Goal: Transaction & Acquisition: Purchase product/service

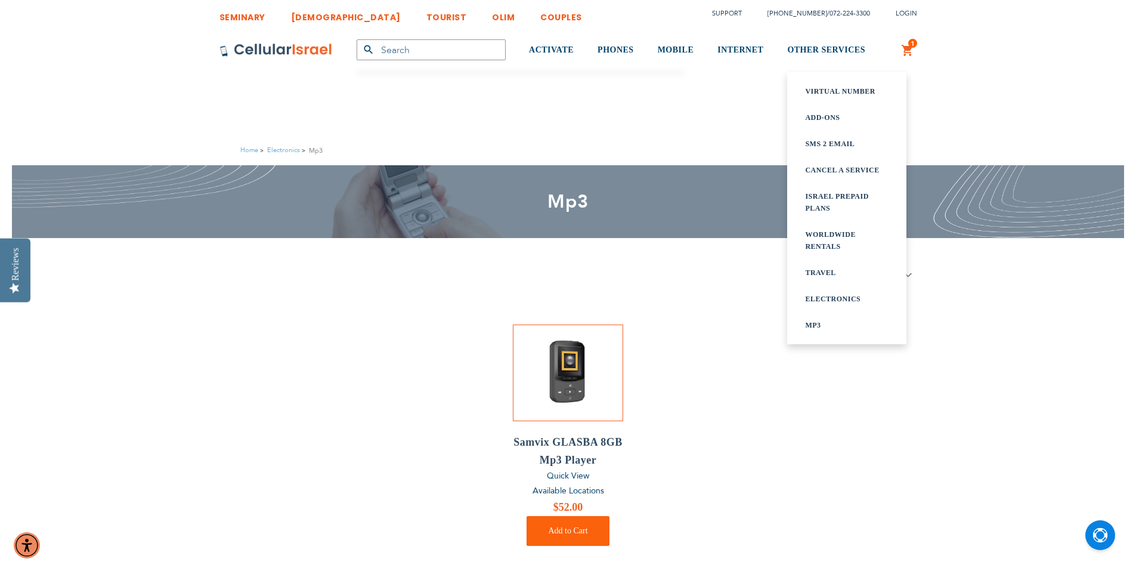
click at [805, 176] on link "Cancel a service" at bounding box center [846, 170] width 83 height 12
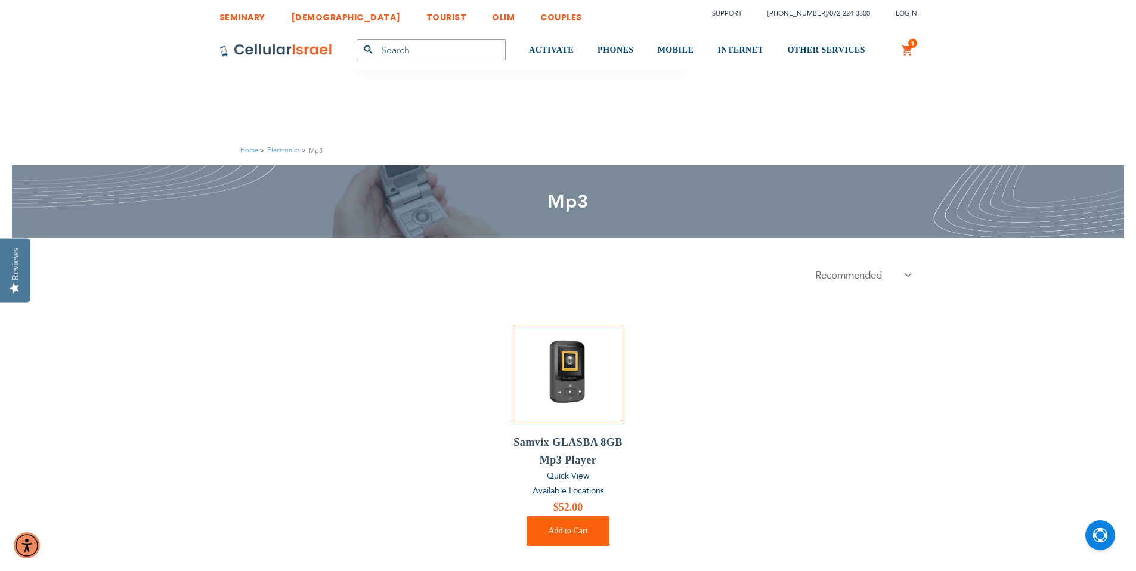
click at [911, 48] on span "1" at bounding box center [913, 44] width 4 height 10
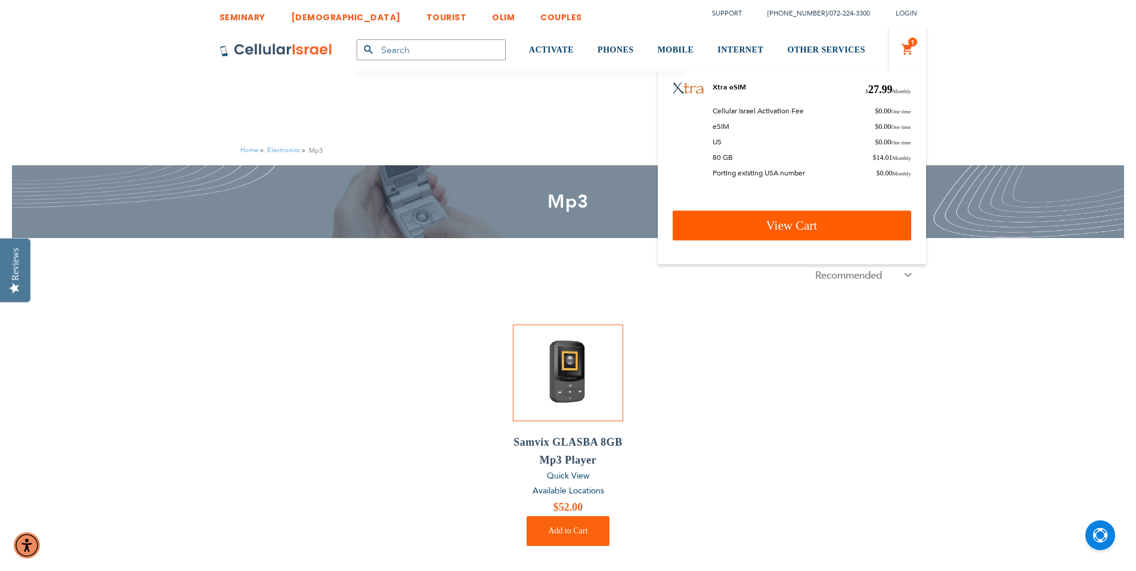
click at [769, 233] on span "View Cart" at bounding box center [791, 225] width 51 height 14
